Goal: Navigation & Orientation: Go to known website

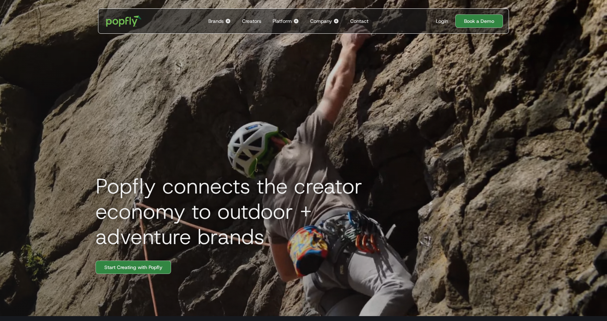
click at [440, 23] on div "Login" at bounding box center [442, 21] width 12 height 7
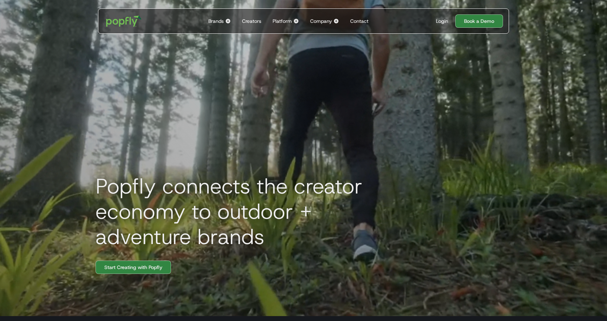
click at [475, 156] on div "Popfly connects the creator economy to outdoor + adventure brands Start Creatin…" at bounding box center [304, 155] width 450 height 321
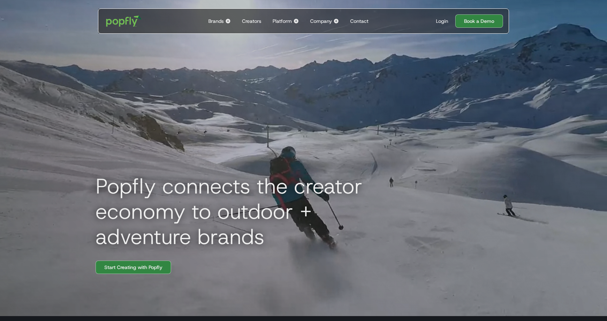
click at [440, 21] on div "Login" at bounding box center [442, 21] width 12 height 7
